Goal: Transaction & Acquisition: Book appointment/travel/reservation

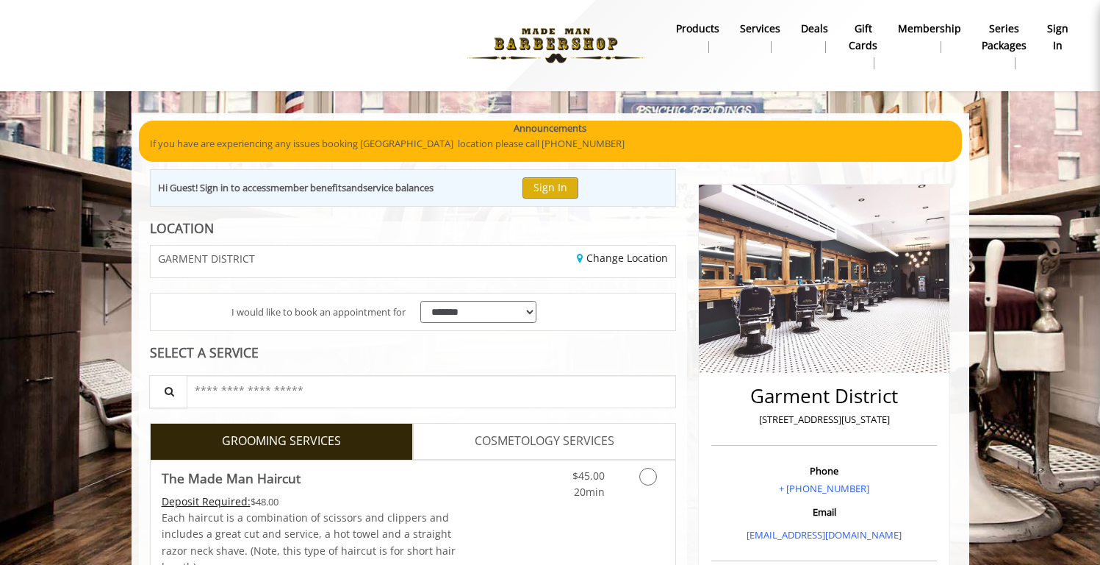
click at [359, 272] on div "GARMENT DISTRICT" at bounding box center [276, 262] width 273 height 32
click at [608, 263] on link "Change Location" at bounding box center [622, 258] width 91 height 14
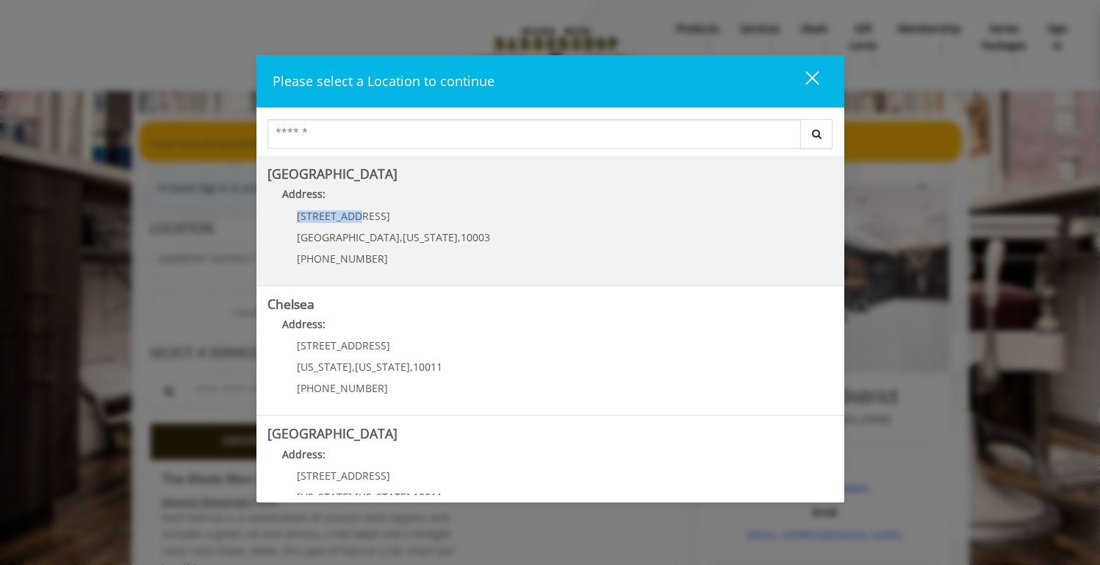
drag, startPoint x: 295, startPoint y: 213, endPoint x: 354, endPoint y: 218, distance: 59.8
click at [354, 218] on div "[STREET_ADDRESS][US_STATE] (212) 598-1840" at bounding box center [383, 242] width 230 height 64
